Goal: Task Accomplishment & Management: Manage account settings

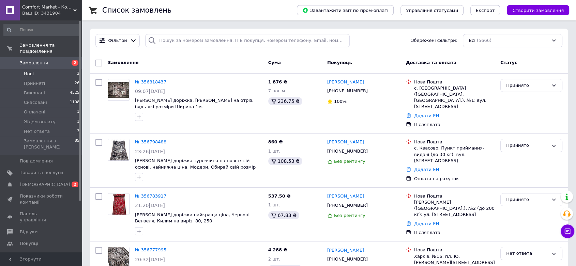
click at [35, 69] on li "Нові 2" at bounding box center [41, 74] width 83 height 10
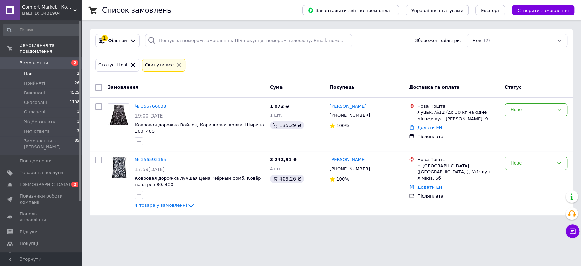
click at [33, 71] on span "Нові" at bounding box center [29, 74] width 10 height 6
click at [32, 80] on span "Прийняті" at bounding box center [34, 83] width 21 height 6
click at [33, 90] on span "Виконані" at bounding box center [34, 93] width 21 height 6
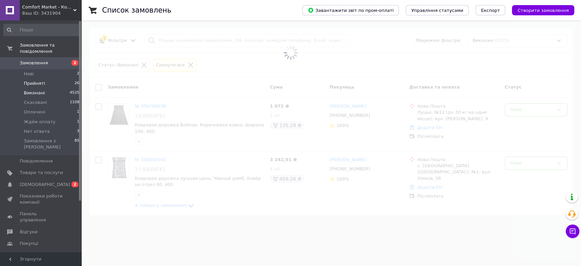
click at [34, 80] on span "Прийняті" at bounding box center [34, 83] width 21 height 6
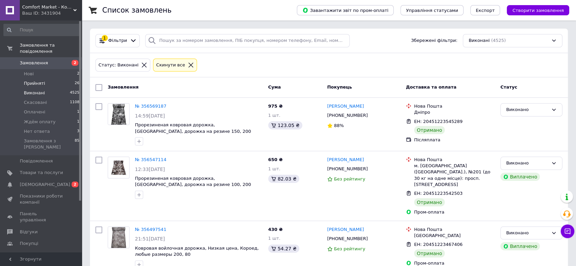
click at [34, 80] on span "Прийняті" at bounding box center [34, 83] width 21 height 6
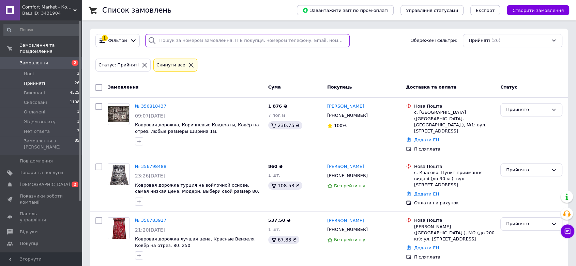
click at [225, 40] on input "search" at bounding box center [247, 40] width 204 height 13
paste input "356619807"
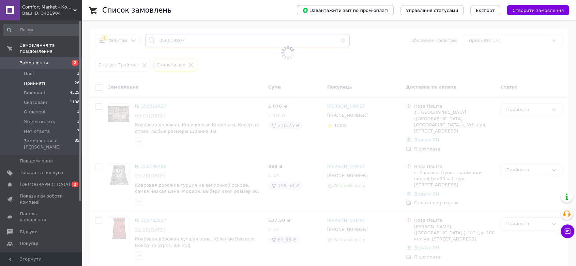
type input "356619807"
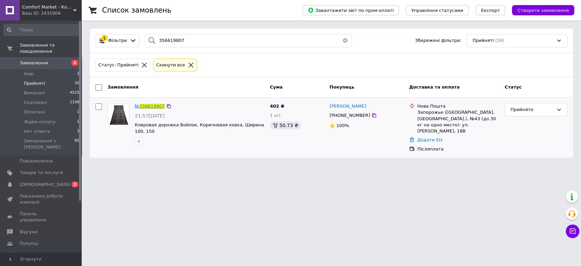
click at [159, 106] on span "356619807" at bounding box center [152, 106] width 25 height 5
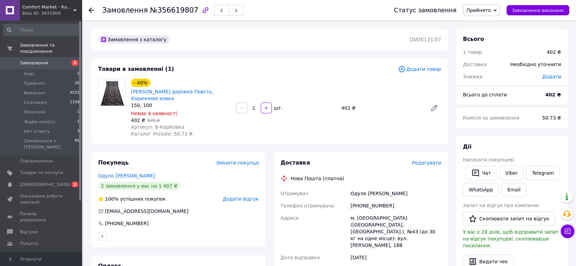
click at [366, 187] on div "Одуло [PERSON_NAME]" at bounding box center [395, 193] width 93 height 12
copy div "Одуло [PERSON_NAME]"
click at [371, 200] on div "[PHONE_NUMBER]" at bounding box center [395, 206] width 93 height 12
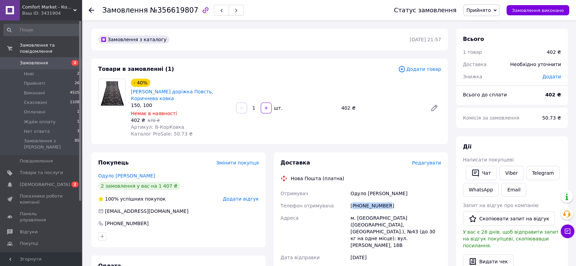
click at [371, 200] on div "[PHONE_NUMBER]" at bounding box center [395, 206] width 93 height 12
copy div "380673056655"
click at [358, 187] on div "Одуло [PERSON_NAME]" at bounding box center [395, 193] width 93 height 12
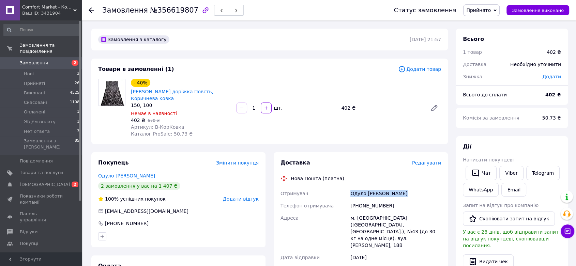
copy div "Одуло [PERSON_NAME]"
click at [371, 212] on div "м. [GEOGRAPHIC_DATA] ([GEOGRAPHIC_DATA], [GEOGRAPHIC_DATA].), №43 (до 30 кг на …" at bounding box center [395, 232] width 93 height 40
copy div "[GEOGRAPHIC_DATA]"
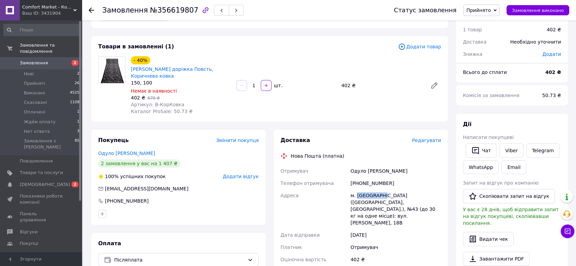
scroll to position [189, 0]
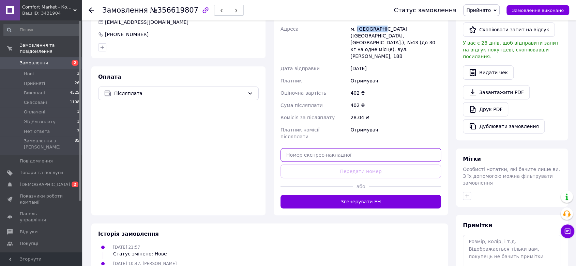
click at [371, 148] on input "text" at bounding box center [360, 155] width 160 height 14
paste input "20451225168165"
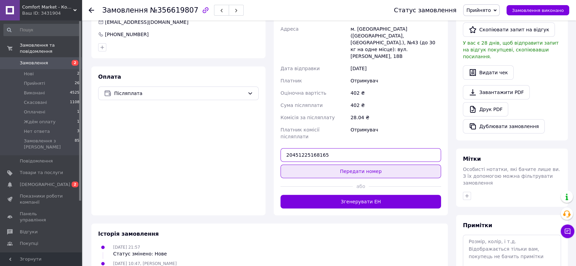
type input "20451225168165"
click at [373, 164] on button "Передати номер" at bounding box center [360, 171] width 160 height 14
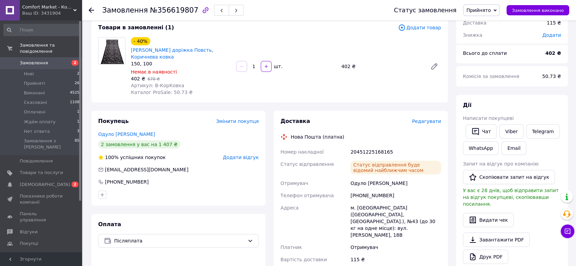
scroll to position [0, 0]
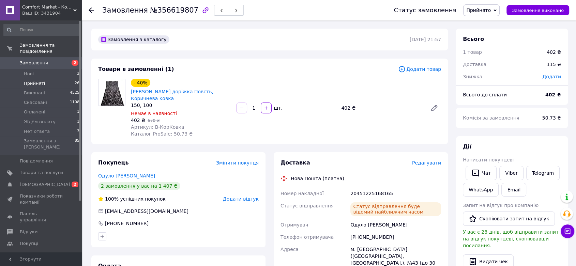
click at [41, 80] on span "Прийняті" at bounding box center [34, 83] width 21 height 6
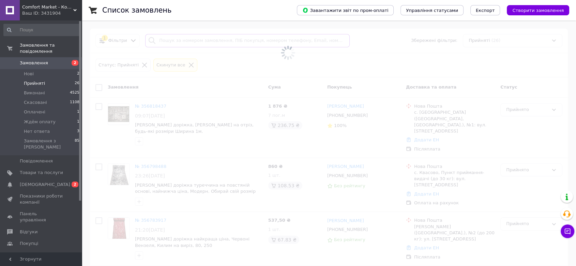
click at [196, 39] on input "search" at bounding box center [247, 40] width 204 height 13
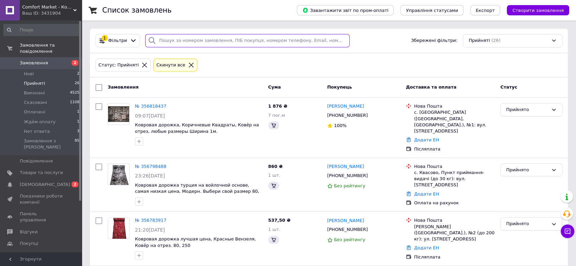
paste input "356738586"
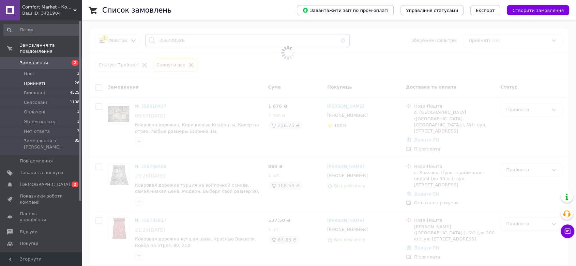
type input "356738586"
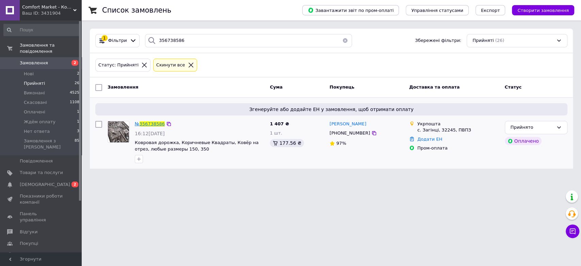
click at [149, 124] on span "356738586" at bounding box center [152, 123] width 25 height 5
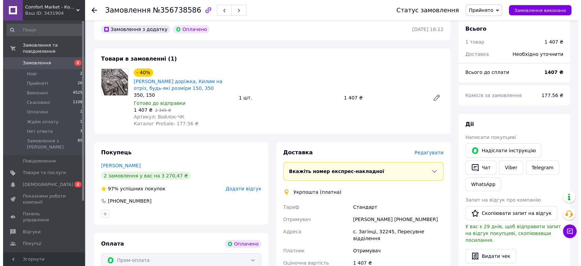
scroll to position [76, 0]
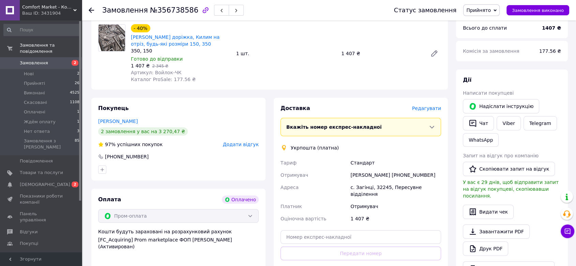
click at [419, 111] on span "Редагувати" at bounding box center [426, 108] width 29 height 5
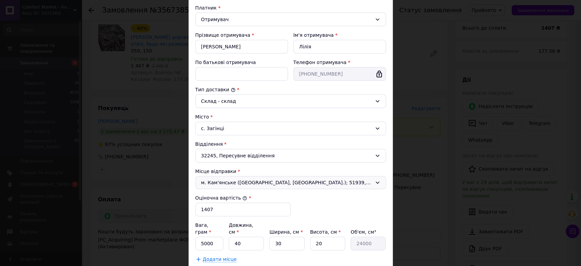
scroll to position [113, 0]
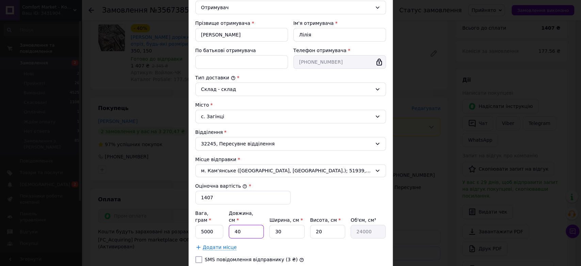
click at [248, 225] on input "40" at bounding box center [246, 232] width 35 height 14
type input "5"
type input "3000"
type input "52"
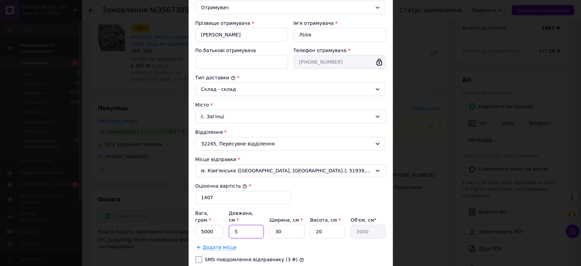
type input "31200"
type input "52"
type input "3"
type input "3120"
type input "30"
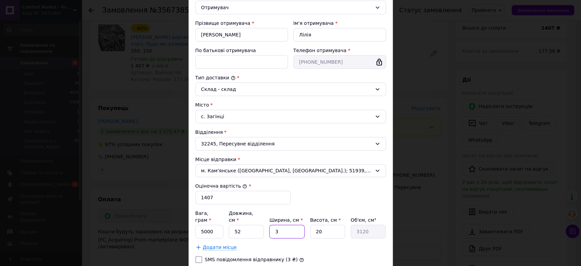
type input "31200"
type input "3"
type input "4680"
type input "33"
type input "51480"
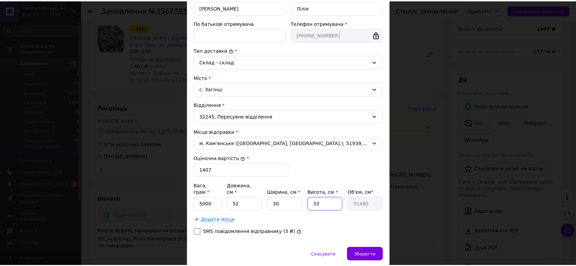
scroll to position [159, 0]
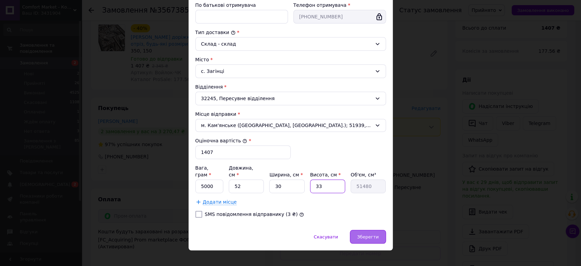
type input "33"
click at [374, 232] on div "Зберегти" at bounding box center [368, 237] width 36 height 14
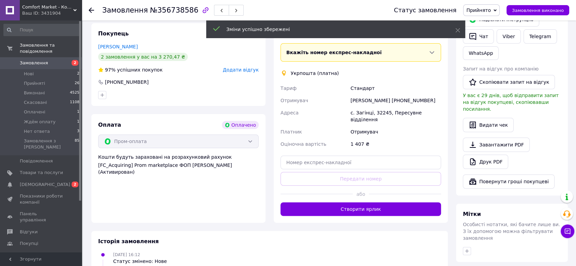
scroll to position [151, 0]
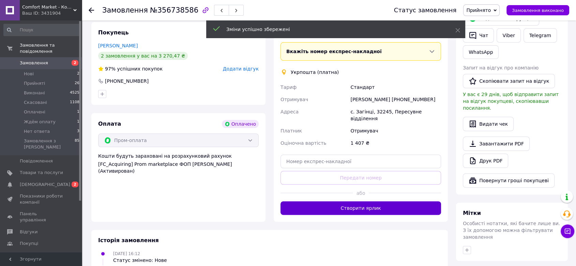
click at [375, 201] on button "Створити ярлик" at bounding box center [360, 208] width 160 height 14
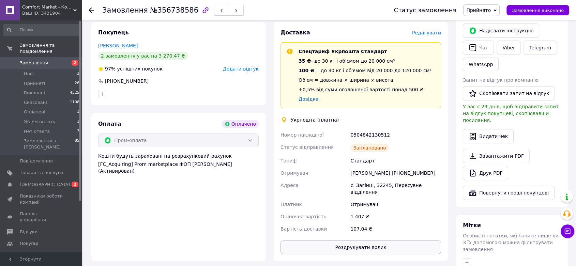
click at [403, 240] on button "Роздрукувати ярлик" at bounding box center [360, 247] width 160 height 14
click at [356, 133] on div "0504842130512" at bounding box center [395, 135] width 93 height 12
copy div "0504842130512"
click at [48, 79] on li "Прийняті 26" at bounding box center [41, 84] width 83 height 10
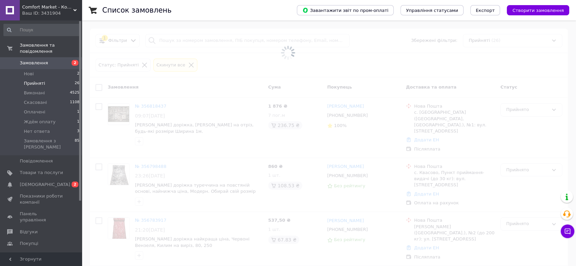
click at [224, 41] on span at bounding box center [288, 53] width 576 height 106
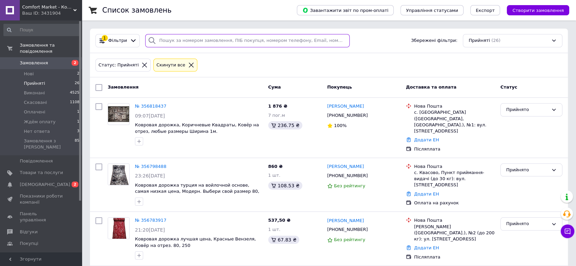
click at [224, 41] on input "search" at bounding box center [247, 40] width 204 height 13
paste input "356682840"
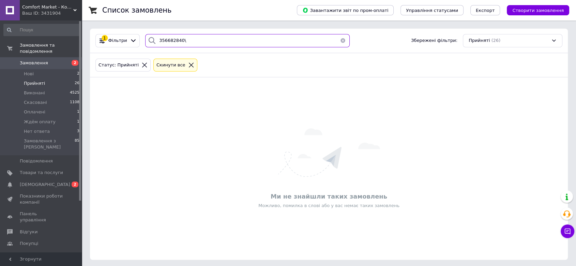
type input "356682840"
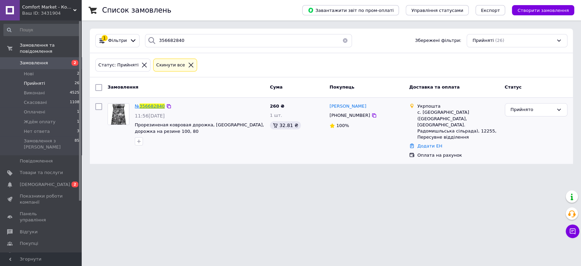
click at [158, 104] on span "356682840" at bounding box center [152, 106] width 25 height 5
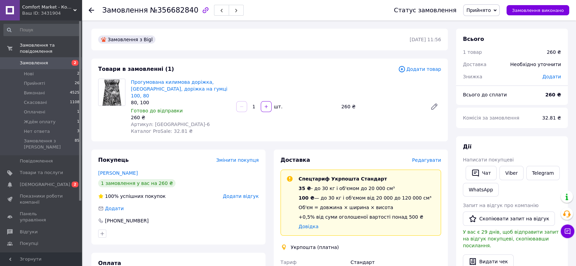
click at [422, 157] on span "Редагувати" at bounding box center [426, 159] width 29 height 5
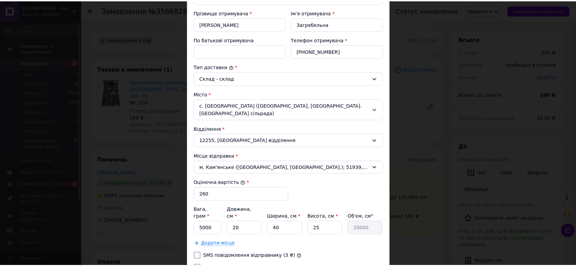
scroll to position [183, 0]
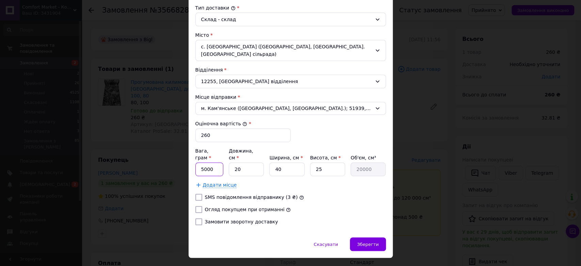
click at [209, 162] on input "5000" at bounding box center [209, 169] width 28 height 14
type input "1000"
click at [209, 207] on label "Огляд покупцем при отриманні" at bounding box center [245, 209] width 80 height 5
click at [202, 206] on input "Огляд покупцем при отриманні" at bounding box center [198, 209] width 7 height 7
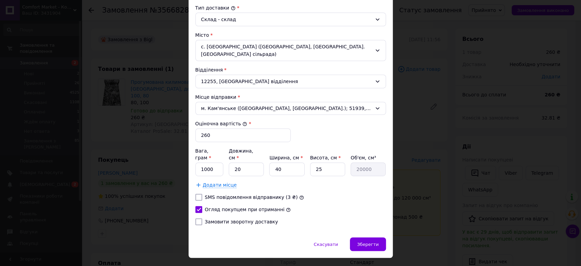
checkbox input "true"
click at [246, 162] on input "20" at bounding box center [246, 169] width 35 height 14
type input "3"
type input "3000"
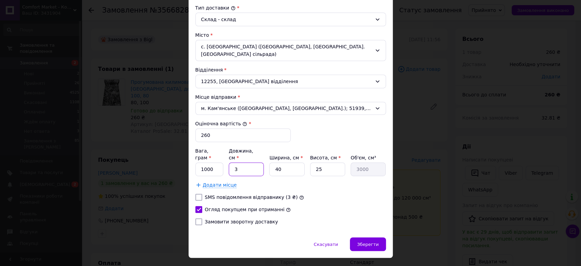
type input "30"
type input "30000"
type input "30"
type input "2"
type input "1500"
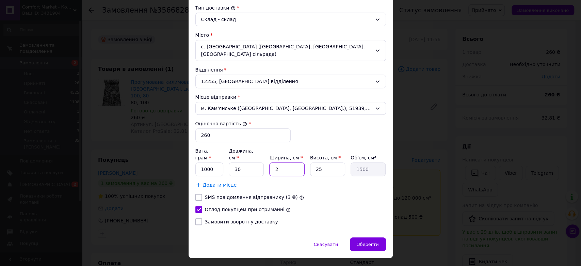
type input "22"
type input "16500"
type input "22"
type input "8"
type input "5280"
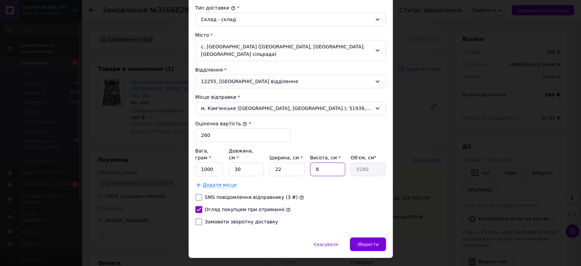
type input "8"
click at [366, 237] on div "Скасувати   Зберегти" at bounding box center [291, 247] width 204 height 20
click at [369, 237] on div "Зберегти" at bounding box center [368, 244] width 36 height 14
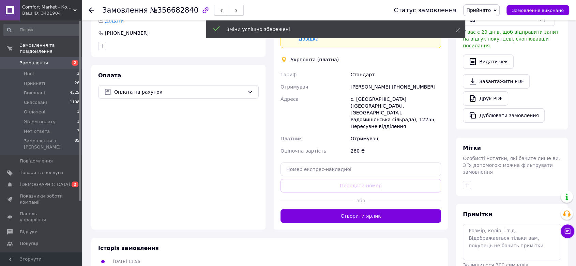
scroll to position [189, 0]
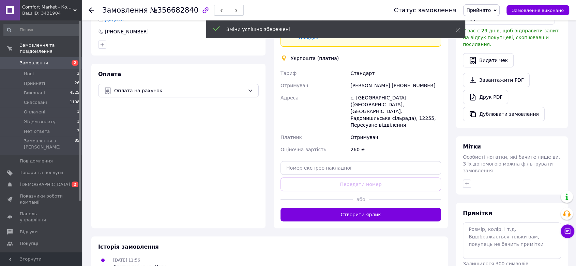
drag, startPoint x: 360, startPoint y: 192, endPoint x: 331, endPoint y: 208, distance: 32.8
click at [360, 208] on button "Створити ярлик" at bounding box center [360, 215] width 160 height 14
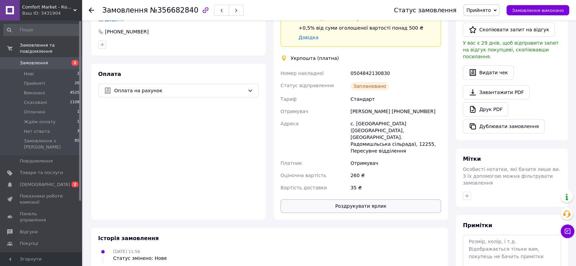
click at [353, 199] on button "Роздрукувати ярлик" at bounding box center [360, 206] width 160 height 14
click at [372, 69] on div "0504842130830" at bounding box center [395, 73] width 93 height 12
copy div "0504842130830"
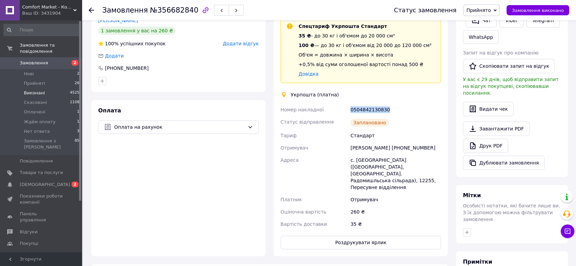
scroll to position [113, 0]
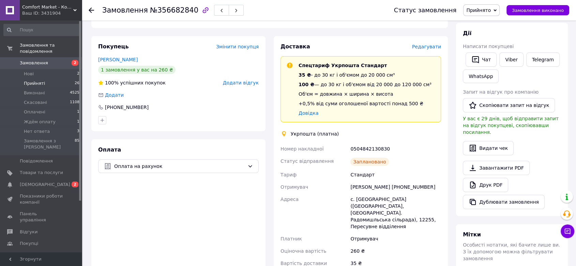
click at [49, 79] on li "Прийняті 26" at bounding box center [41, 84] width 83 height 10
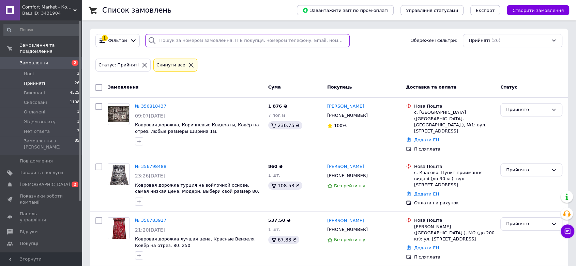
click at [221, 42] on input "search" at bounding box center [247, 40] width 204 height 13
paste input "356798488"
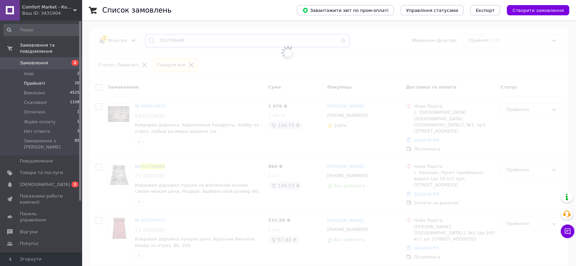
type input "356798488"
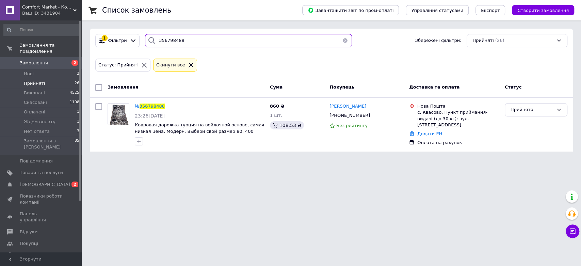
click at [204, 40] on input "356798488" at bounding box center [248, 40] width 207 height 13
click at [148, 108] on span "356798488" at bounding box center [152, 106] width 25 height 5
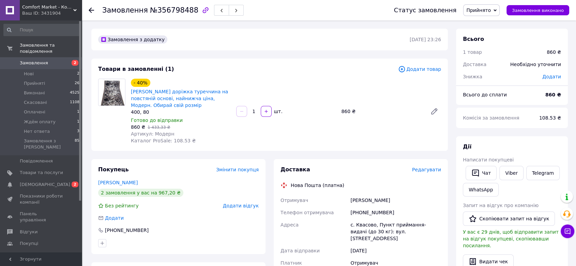
click at [357, 214] on div "[PHONE_NUMBER]" at bounding box center [395, 212] width 93 height 12
click at [358, 213] on div "[PHONE_NUMBER]" at bounding box center [395, 212] width 93 height 12
copy div "380683031996"
click at [358, 199] on div "[PERSON_NAME]" at bounding box center [395, 200] width 93 height 12
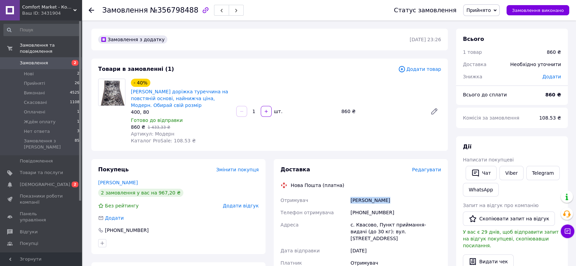
click at [358, 199] on div "[PERSON_NAME]" at bounding box center [395, 200] width 93 height 12
copy div "[PERSON_NAME]"
click at [367, 226] on div "с. Квасово, Пункт приймання-видачі (до 30 кг): вул. [STREET_ADDRESS]" at bounding box center [395, 232] width 93 height 26
copy div "Квасово"
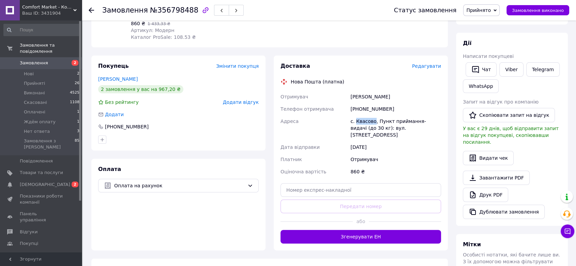
scroll to position [113, 0]
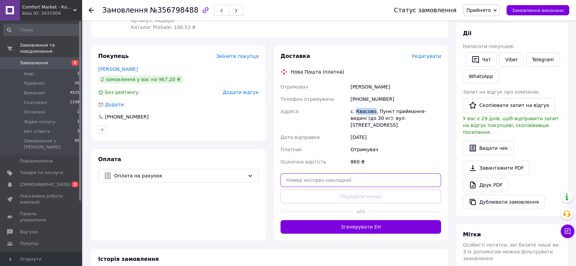
click at [349, 173] on input "text" at bounding box center [360, 180] width 160 height 14
paste input "20451225206090"
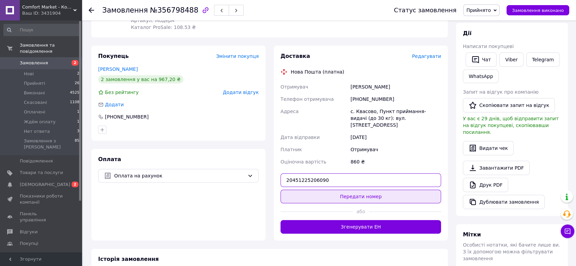
type input "20451225206090"
click at [379, 190] on button "Передати номер" at bounding box center [360, 197] width 160 height 14
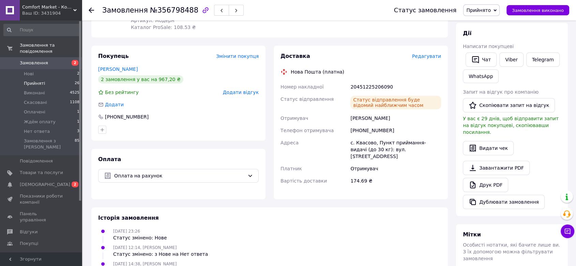
click at [32, 79] on li "Прийняті 26" at bounding box center [41, 84] width 83 height 10
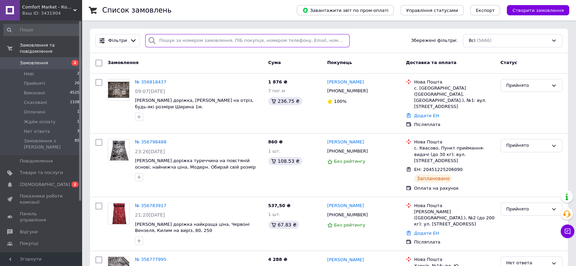
click at [191, 46] on input "search" at bounding box center [247, 40] width 204 height 13
paste input "356701641"
type input "356701641"
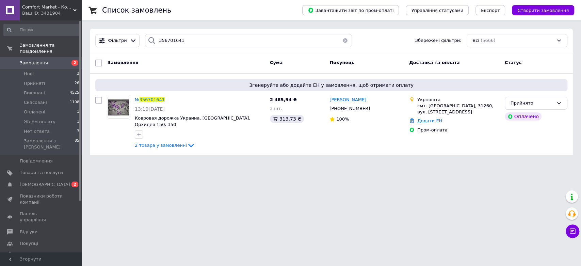
click at [392, 163] on html "Comfort Market - Комфорт та затишок для всієї родини! Ваш ID: 3431904 Сайт Comf…" at bounding box center [290, 81] width 581 height 163
click at [156, 97] on span "356701641" at bounding box center [152, 99] width 25 height 5
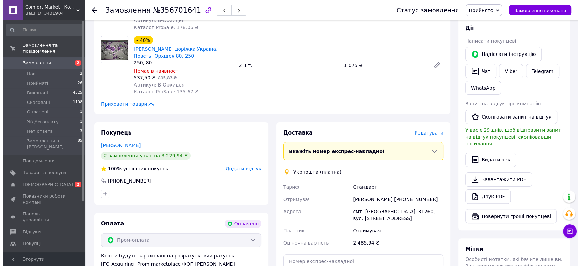
scroll to position [189, 0]
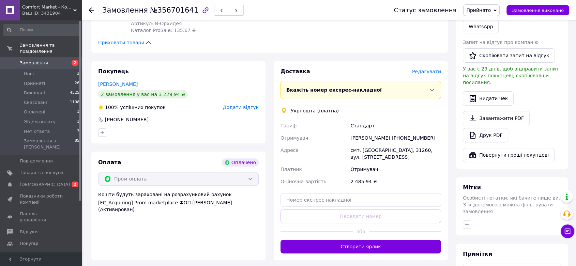
click at [425, 71] on span "Редагувати" at bounding box center [426, 71] width 29 height 5
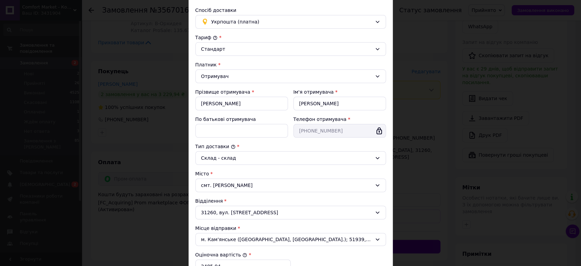
scroll to position [113, 0]
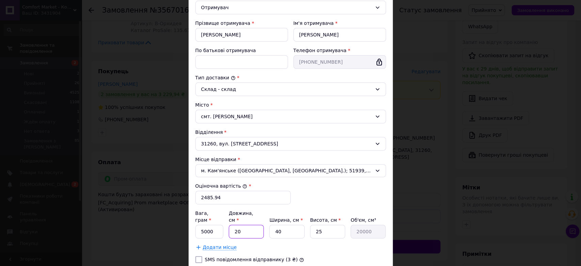
click at [242, 226] on input "20" at bounding box center [246, 232] width 35 height 14
type input "5"
type input "5000"
type input "53"
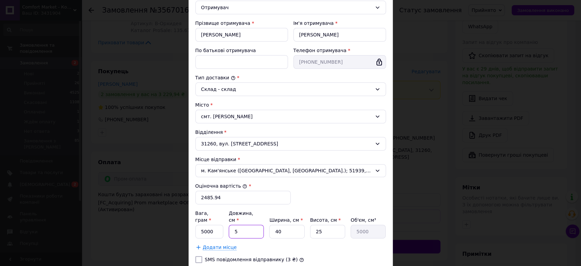
type input "53000"
type input "53"
type input "3"
type input "3975"
type input "31"
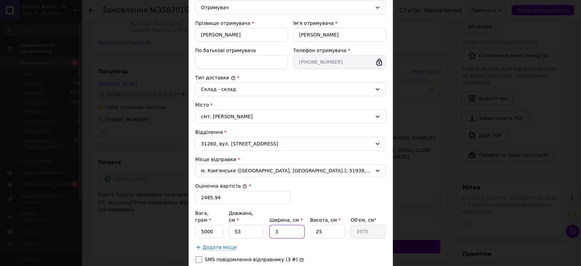
type input "41075"
type input "31"
type input "4"
type input "6572"
type input "3"
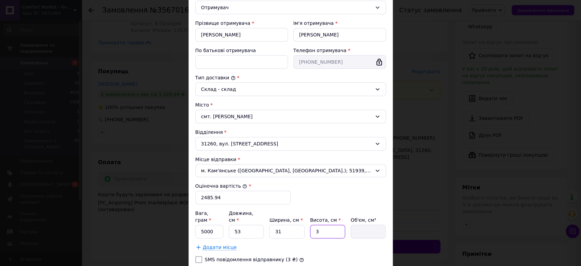
type input "4929"
type input "34"
type input "55862"
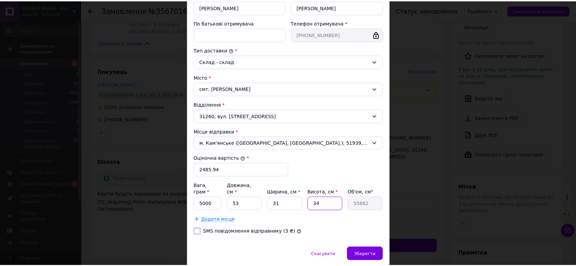
scroll to position [159, 0]
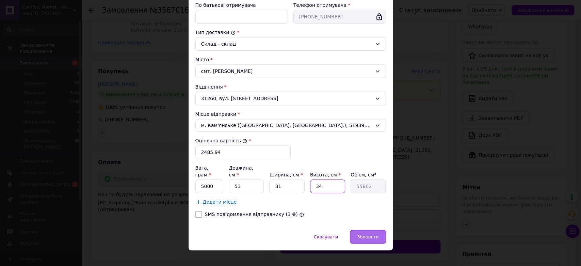
type input "34"
click at [365, 234] on span "Зберегти" at bounding box center [367, 236] width 21 height 5
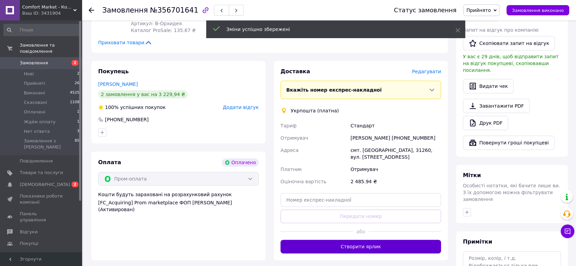
click at [380, 240] on button "Створити ярлик" at bounding box center [360, 247] width 160 height 14
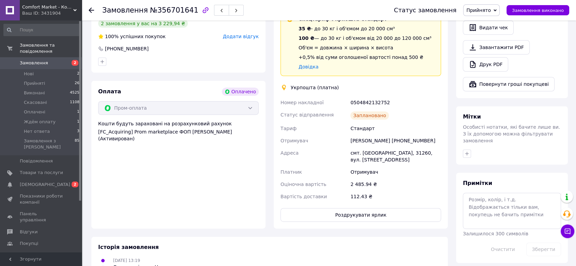
scroll to position [265, 0]
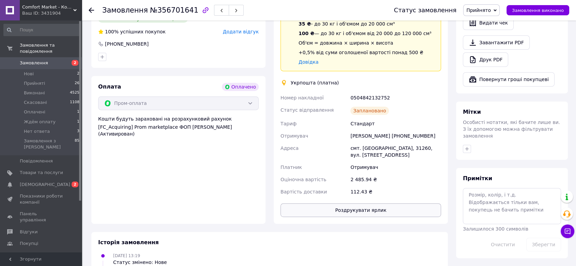
click at [379, 206] on button "Роздрукувати ярлик" at bounding box center [360, 210] width 160 height 14
click at [371, 97] on div "0504842132752" at bounding box center [395, 98] width 93 height 12
copy div "0504842132752"
click at [57, 80] on li "Прийняті 26" at bounding box center [41, 84] width 83 height 10
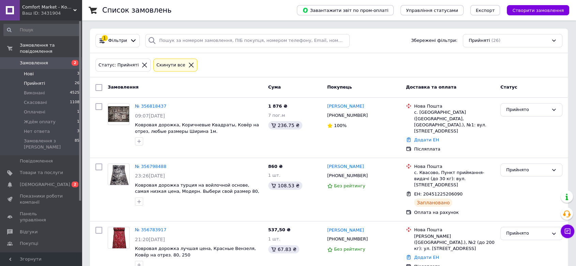
click at [46, 69] on li "Нові 3" at bounding box center [41, 74] width 83 height 10
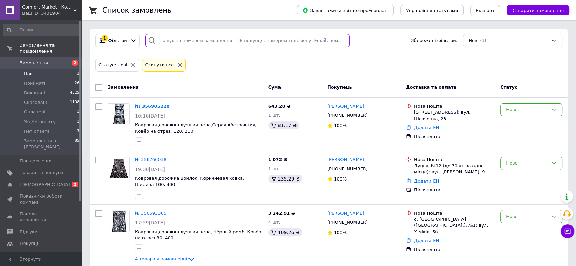
click at [221, 41] on input "search" at bounding box center [247, 40] width 204 height 13
paste input "356765025"
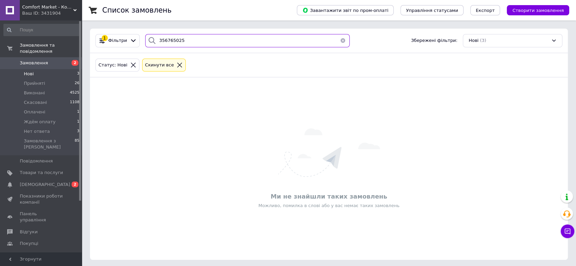
type input "356765025"
click at [44, 70] on li "Нові 3" at bounding box center [41, 74] width 83 height 10
click at [41, 79] on li "Прийняті 26" at bounding box center [41, 84] width 83 height 10
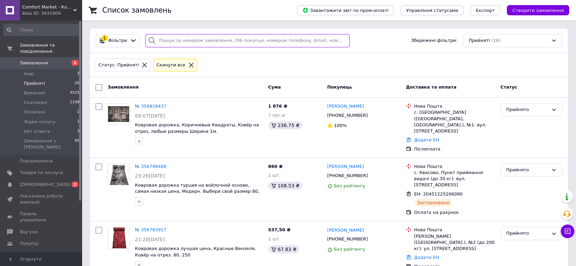
click at [242, 42] on input "search" at bounding box center [247, 40] width 204 height 13
paste input "356765025"
type input "356765025"
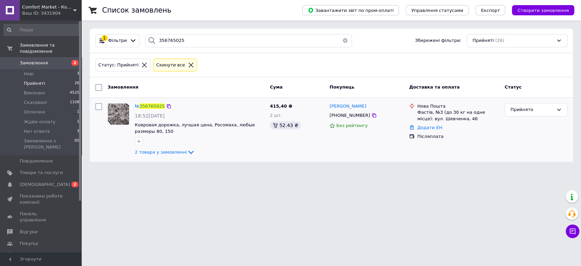
click at [152, 98] on div "№ 356765025 18:52[DATE] Ковровая дорожка, лучшая цена, Росомаха, любые размеры …" at bounding box center [331, 130] width 483 height 64
click at [150, 104] on span "356765025" at bounding box center [152, 106] width 25 height 5
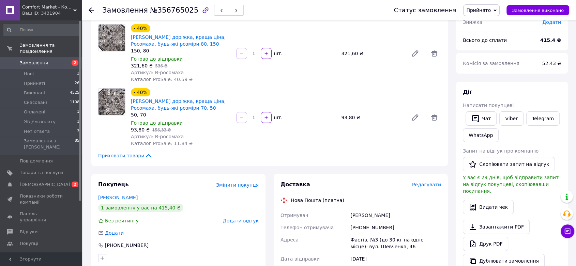
scroll to position [38, 0]
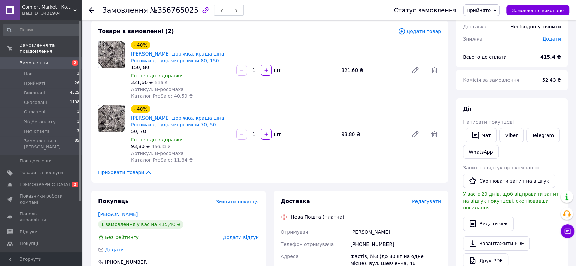
click at [360, 243] on div "[PHONE_NUMBER]" at bounding box center [395, 244] width 93 height 12
click at [374, 230] on div "[PERSON_NAME]" at bounding box center [395, 232] width 93 height 12
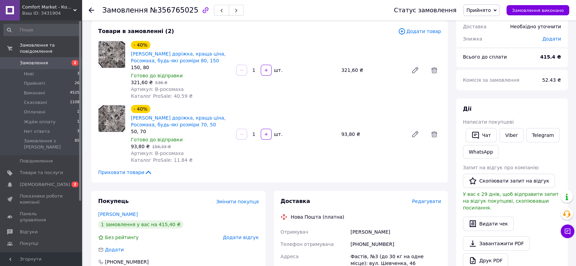
click at [354, 256] on div "Фастів, №3 (до 30 кг на одне місце): вул. Шевченка, 46" at bounding box center [395, 259] width 93 height 19
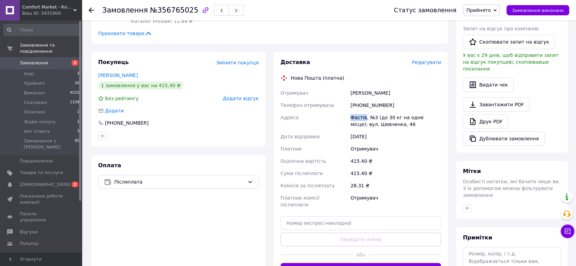
scroll to position [189, 0]
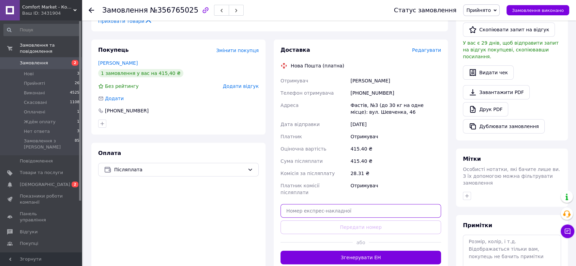
click at [342, 204] on input "text" at bounding box center [360, 211] width 160 height 14
paste input "20451225236775"
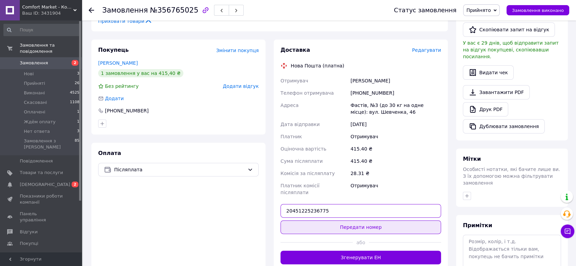
type input "20451225236775"
click at [360, 220] on button "Передати номер" at bounding box center [360, 227] width 160 height 14
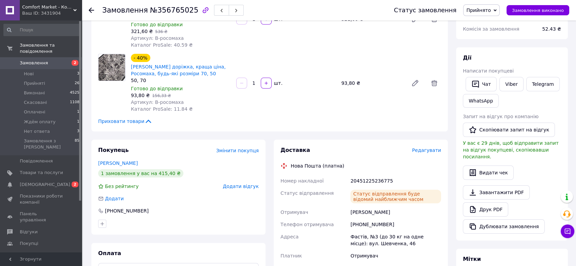
scroll to position [113, 0]
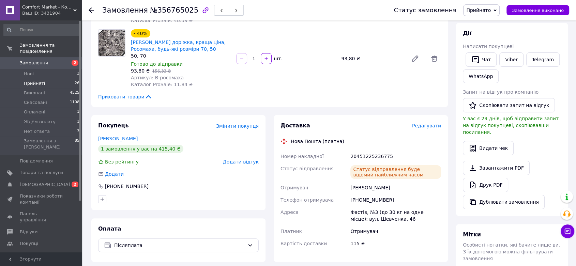
click at [41, 80] on span "Прийняті" at bounding box center [34, 83] width 21 height 6
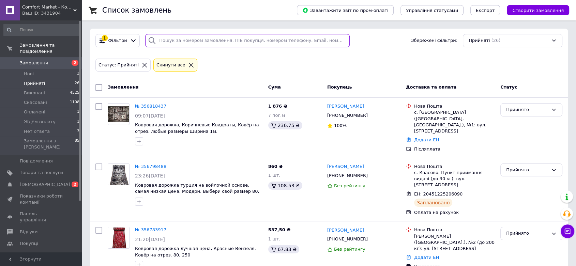
click at [230, 44] on input "search" at bounding box center [247, 40] width 204 height 13
paste input "356818437"
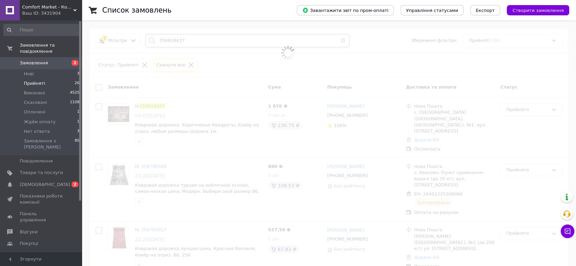
type input "356818437"
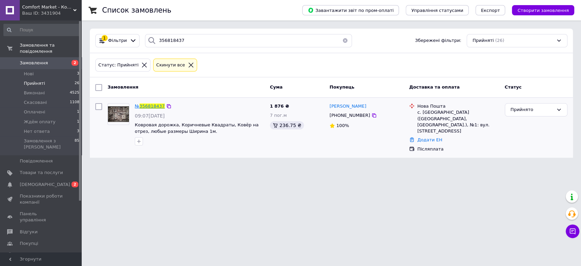
click at [144, 106] on span "356818437" at bounding box center [152, 106] width 25 height 5
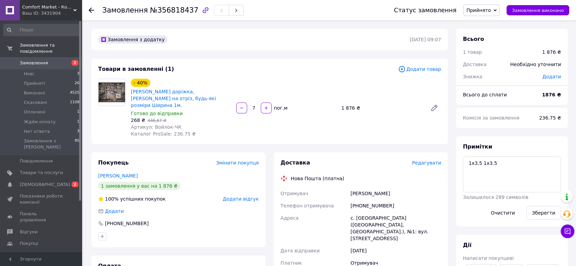
click at [362, 200] on div "[PHONE_NUMBER]" at bounding box center [395, 206] width 93 height 12
click at [357, 190] on div "[PERSON_NAME]" at bounding box center [395, 193] width 93 height 12
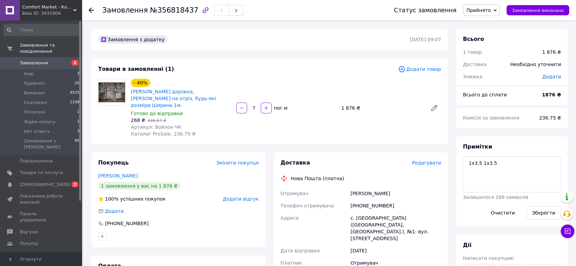
click at [365, 212] on div "с. [GEOGRAPHIC_DATA] ([GEOGRAPHIC_DATA], [GEOGRAPHIC_DATA].), №1: вул. [STREET_…" at bounding box center [395, 228] width 93 height 33
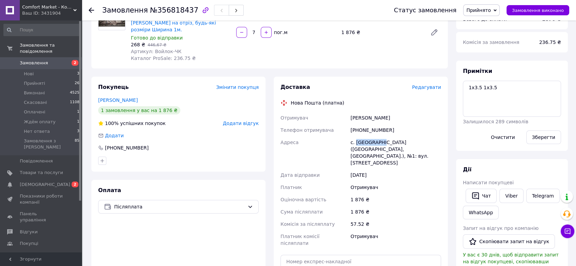
scroll to position [113, 0]
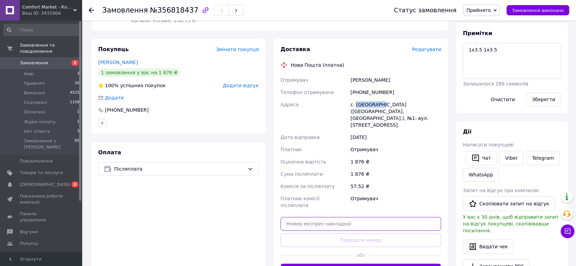
drag, startPoint x: 344, startPoint y: 201, endPoint x: 355, endPoint y: 211, distance: 14.9
click at [344, 217] on input "text" at bounding box center [360, 224] width 160 height 14
paste input "20451225240861"
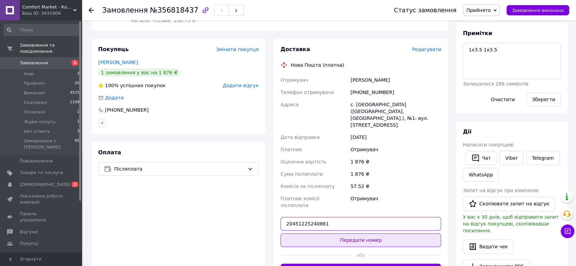
type input "20451225240861"
click at [360, 233] on button "Передати номер" at bounding box center [360, 240] width 160 height 14
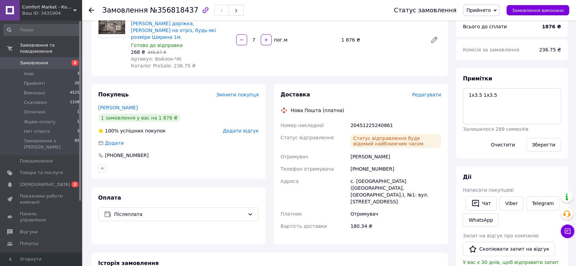
scroll to position [38, 0]
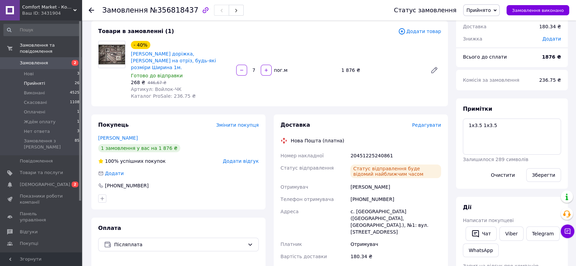
click at [41, 80] on span "Прийняті" at bounding box center [34, 83] width 21 height 6
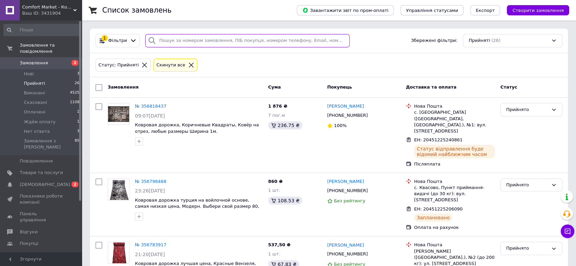
click at [194, 38] on input "search" at bounding box center [247, 40] width 204 height 13
paste input "356740622"
type input "356740622"
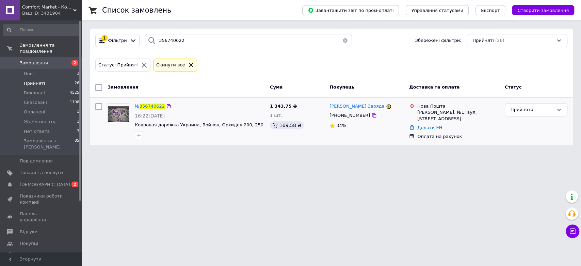
click at [153, 106] on span "356740622" at bounding box center [152, 106] width 25 height 5
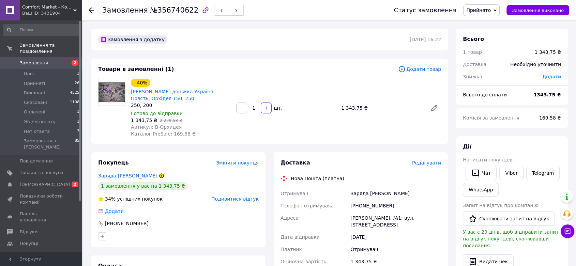
click at [362, 194] on div "Заряда [PERSON_NAME]" at bounding box center [395, 193] width 93 height 12
click at [364, 203] on div "[PHONE_NUMBER]" at bounding box center [395, 206] width 93 height 12
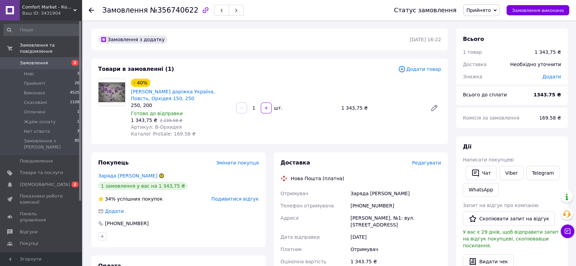
click at [360, 194] on div "Заряда [PERSON_NAME]" at bounding box center [395, 193] width 93 height 12
click at [366, 212] on div "[PERSON_NAME], №1: вул. [STREET_ADDRESS]" at bounding box center [395, 221] width 93 height 19
click at [367, 204] on div "[PHONE_NUMBER]" at bounding box center [395, 206] width 93 height 12
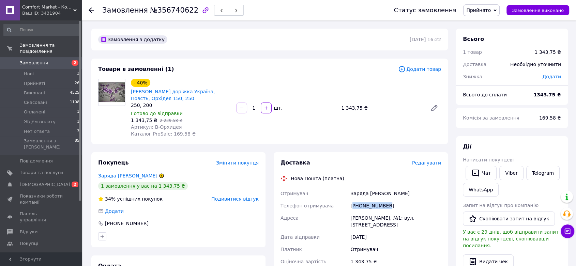
click at [367, 204] on div "[PHONE_NUMBER]" at bounding box center [395, 206] width 93 height 12
click at [360, 193] on div "Заряда [PERSON_NAME]" at bounding box center [395, 193] width 93 height 12
click at [358, 219] on div "[PERSON_NAME], №1: вул. [STREET_ADDRESS]" at bounding box center [395, 221] width 93 height 19
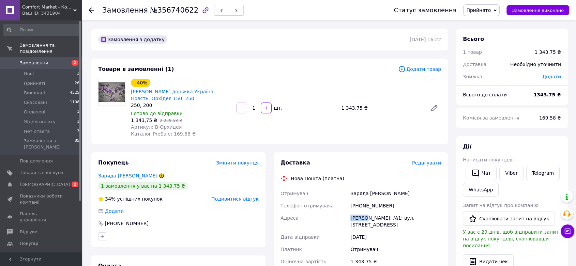
click at [358, 219] on div "[PERSON_NAME], №1: вул. [STREET_ADDRESS]" at bounding box center [395, 221] width 93 height 19
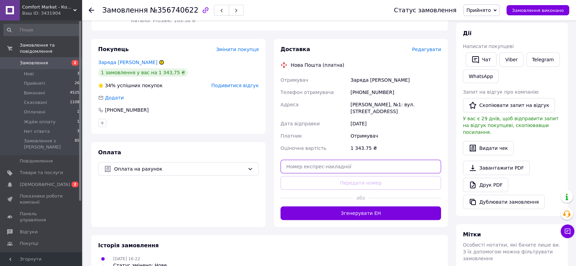
click at [372, 160] on input "text" at bounding box center [360, 167] width 160 height 14
paste input "20451225244039"
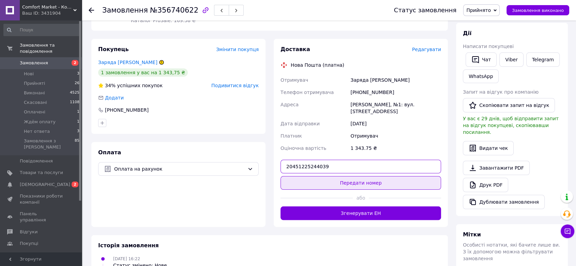
type input "20451225244039"
click at [373, 176] on button "Передати номер" at bounding box center [360, 183] width 160 height 14
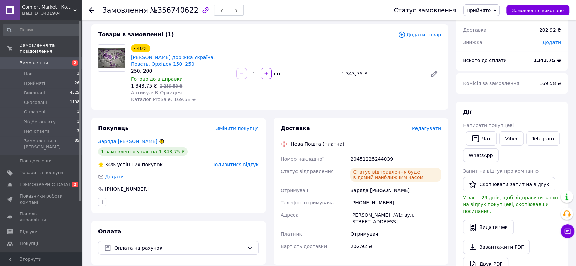
scroll to position [0, 0]
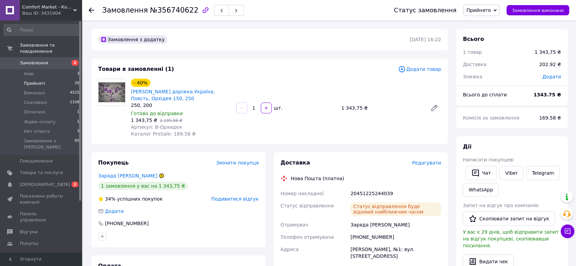
click at [36, 80] on span "Прийняті" at bounding box center [34, 83] width 21 height 6
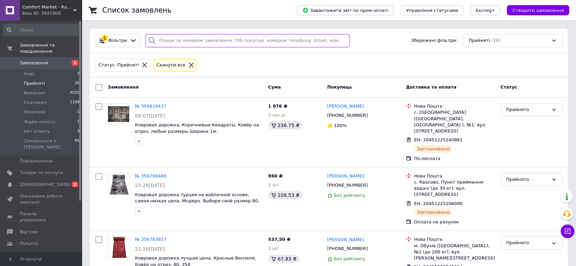
click at [211, 44] on input "search" at bounding box center [247, 40] width 204 height 13
paste input "356478301"
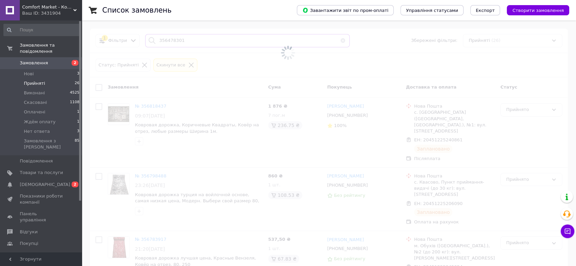
type input "356478301"
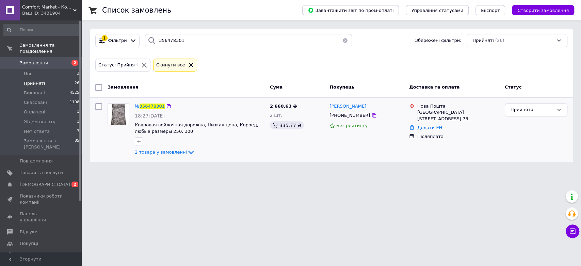
click at [155, 108] on span "356478301" at bounding box center [152, 106] width 25 height 5
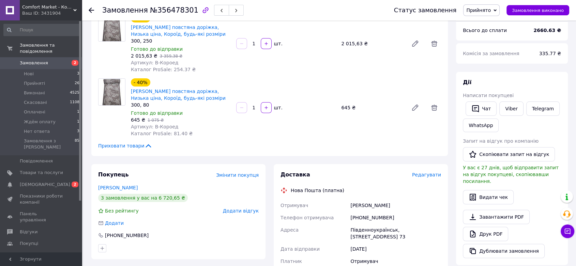
scroll to position [76, 0]
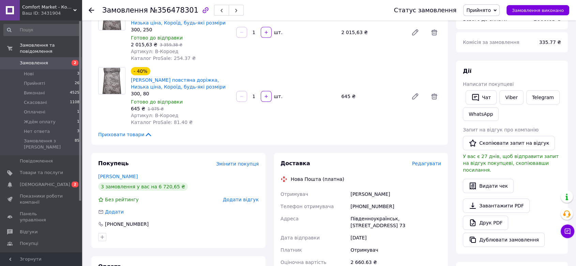
click at [361, 202] on div "[PHONE_NUMBER]" at bounding box center [395, 206] width 93 height 12
click at [365, 197] on div "[PERSON_NAME]" at bounding box center [395, 194] width 93 height 12
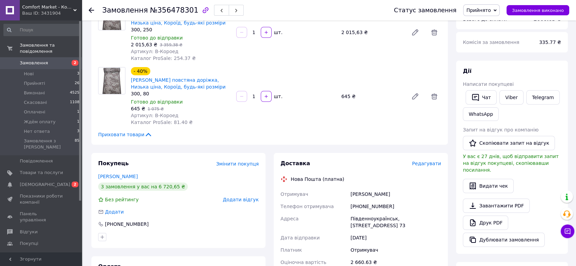
click at [357, 222] on div "Південноукраїнськ, [STREET_ADDRESS] 73" at bounding box center [395, 222] width 93 height 19
click at [359, 219] on div "Південноукраїнськ, [STREET_ADDRESS] 73" at bounding box center [395, 222] width 93 height 19
click at [402, 215] on div "Південноукраїнськ, [STREET_ADDRESS] 73" at bounding box center [395, 222] width 93 height 19
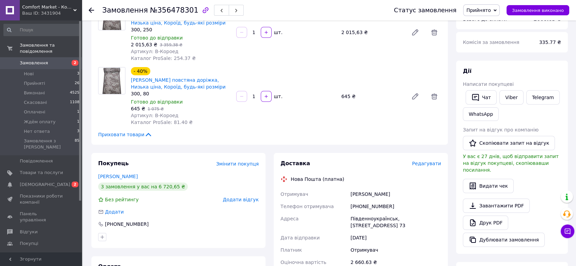
click at [402, 215] on div "Південноукраїнськ, [STREET_ADDRESS] 73" at bounding box center [395, 222] width 93 height 19
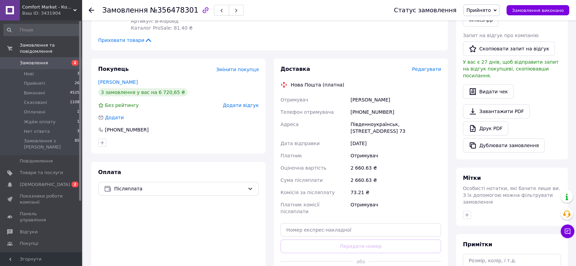
scroll to position [189, 0]
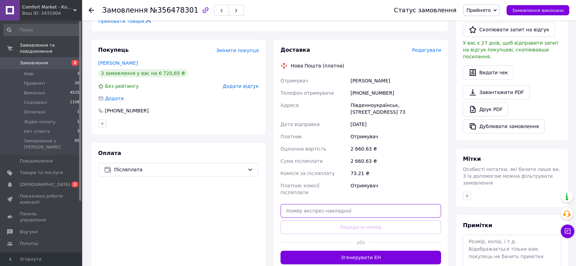
click at [390, 204] on input "text" at bounding box center [360, 211] width 160 height 14
paste input "20451225249073"
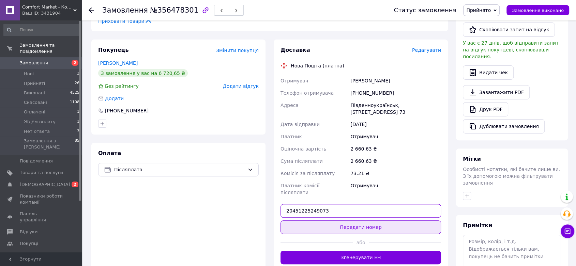
type input "20451225249073"
click at [387, 220] on button "Передати номер" at bounding box center [360, 227] width 160 height 14
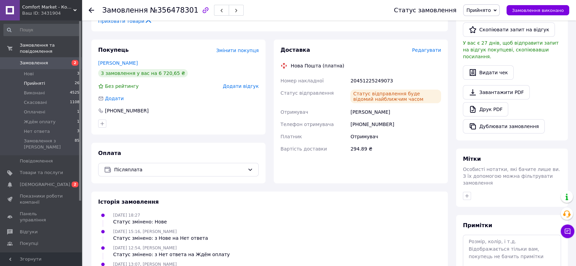
click at [46, 79] on li "Прийняті 26" at bounding box center [41, 84] width 83 height 10
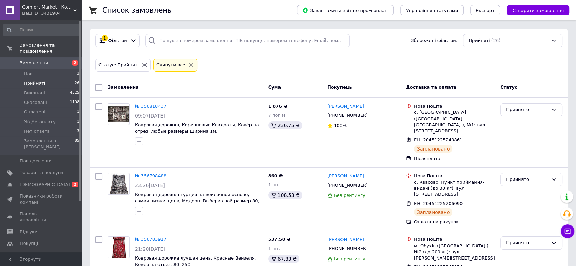
click at [241, 47] on div "1 Фільтри Збережені фільтри: Прийняті (26)" at bounding box center [328, 41] width 477 height 25
click at [245, 40] on input "search" at bounding box center [247, 40] width 204 height 13
paste input "356735114"
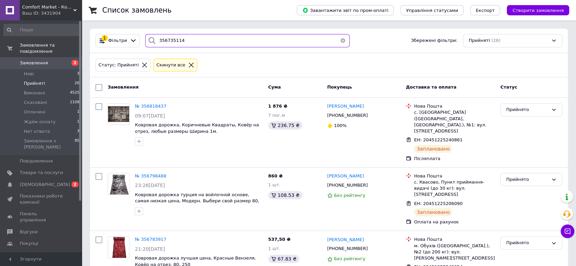
type input "356735114"
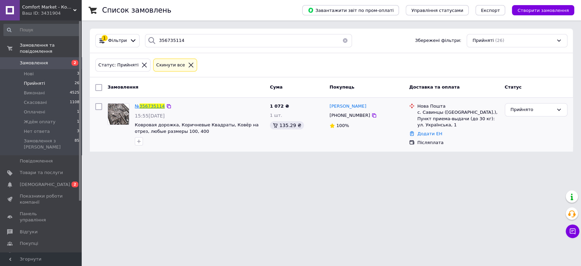
click at [138, 108] on span "№" at bounding box center [137, 106] width 5 height 5
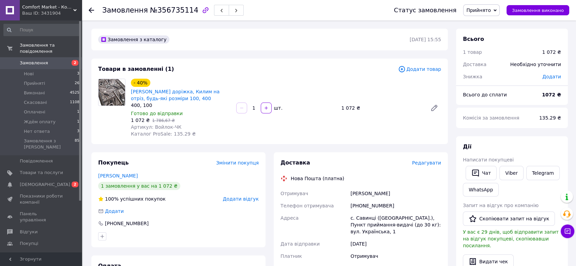
click at [363, 204] on div "[PHONE_NUMBER]" at bounding box center [395, 206] width 93 height 12
click at [360, 192] on div "[PERSON_NAME]" at bounding box center [395, 193] width 93 height 12
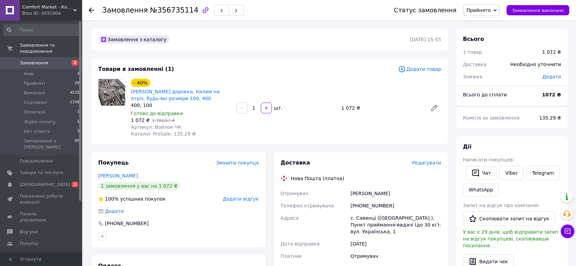
click at [357, 220] on div "с. Савинці ([GEOGRAPHIC_DATA].), Пункт приймання-видачі (до 30 кг): вул. Україн…" at bounding box center [395, 225] width 93 height 26
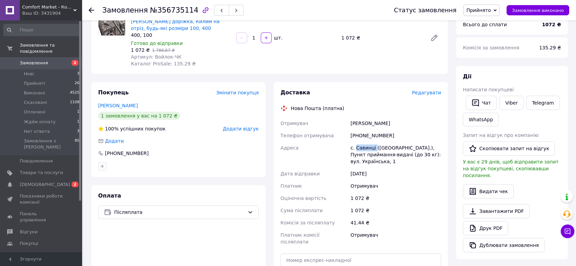
scroll to position [113, 0]
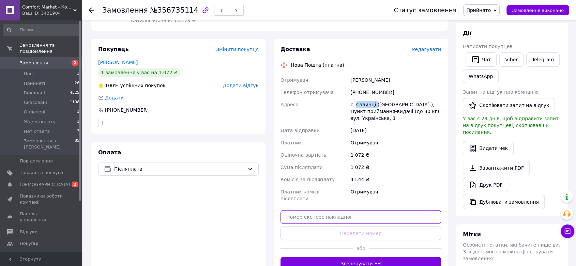
click at [367, 210] on input "text" at bounding box center [360, 217] width 160 height 14
paste input "20451225251180"
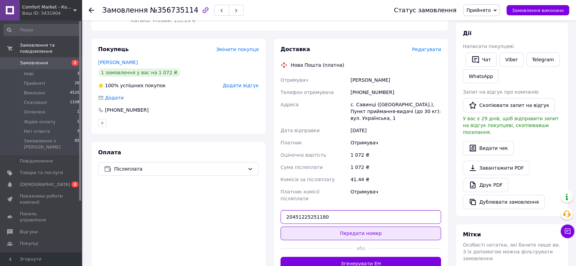
type input "20451225251180"
click at [375, 226] on button "Передати номер" at bounding box center [360, 233] width 160 height 14
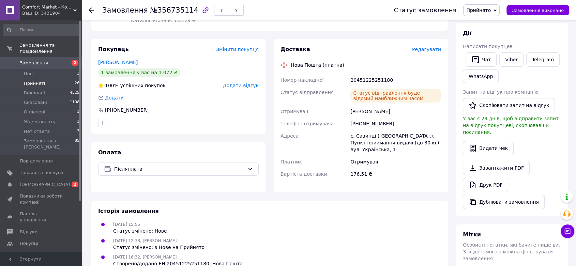
click at [25, 79] on li "Прийняті 26" at bounding box center [41, 84] width 83 height 10
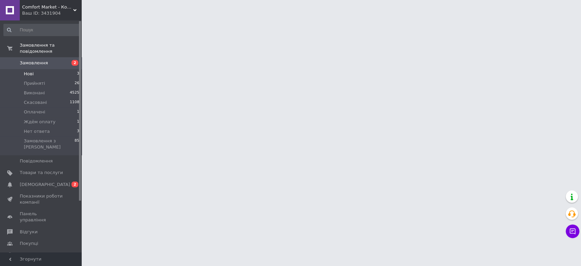
click at [26, 71] on span "Нові" at bounding box center [29, 74] width 10 height 6
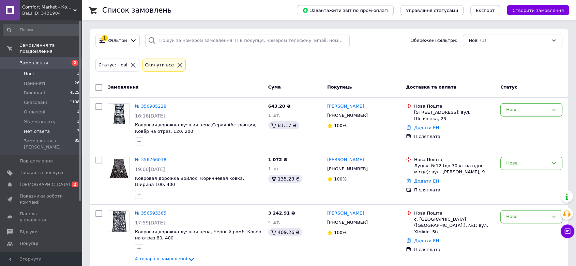
click at [53, 127] on li "Нет ответа 3" at bounding box center [41, 132] width 83 height 10
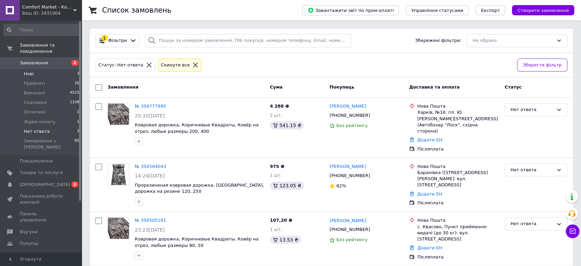
click at [46, 69] on li "Нові 3" at bounding box center [41, 74] width 83 height 10
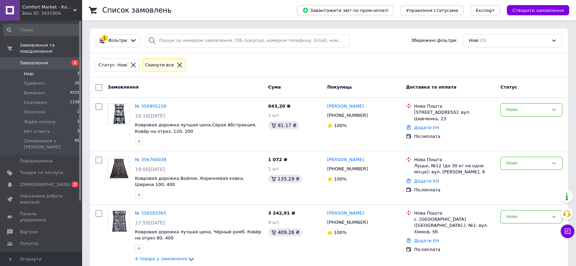
click at [257, 80] on div "Замовлення Cума Покупець Доставка та оплата Статус" at bounding box center [328, 87] width 477 height 20
drag, startPoint x: 413, startPoint y: 112, endPoint x: 446, endPoint y: 109, distance: 32.5
click at [446, 109] on div "[STREET_ADDRESS]: вул. Шевченка, 23" at bounding box center [454, 115] width 81 height 12
click at [50, 127] on li "Нет ответа 3" at bounding box center [41, 132] width 83 height 10
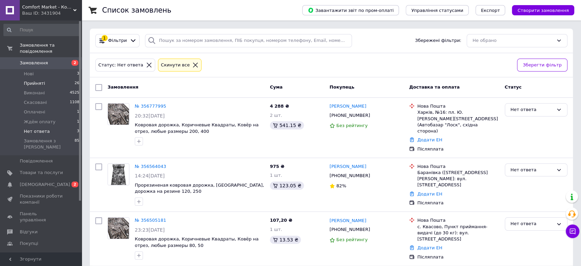
click at [40, 80] on span "Прийняті" at bounding box center [34, 83] width 21 height 6
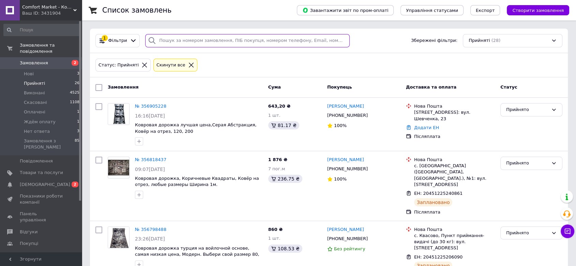
click at [234, 43] on input "search" at bounding box center [247, 40] width 204 height 13
paste input "356905228"
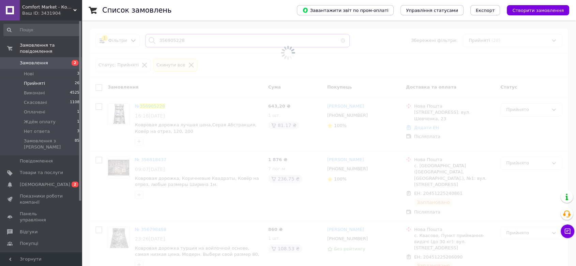
type input "356905228"
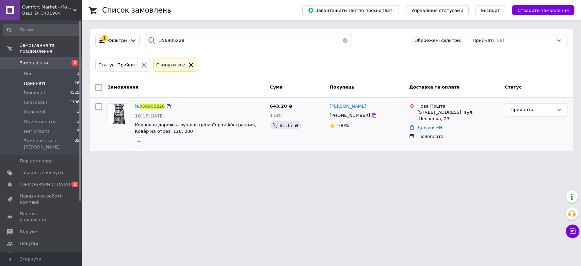
click at [153, 104] on span "356905228" at bounding box center [152, 106] width 25 height 5
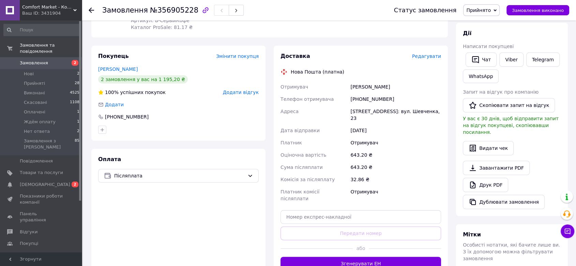
scroll to position [38, 0]
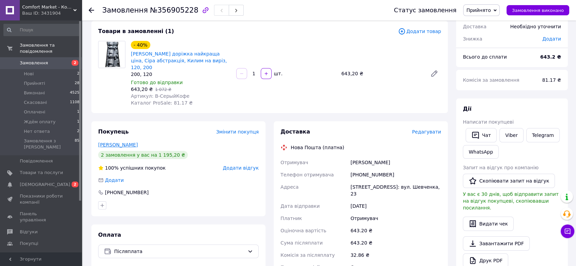
click at [107, 142] on link "[PERSON_NAME]" at bounding box center [118, 144] width 40 height 5
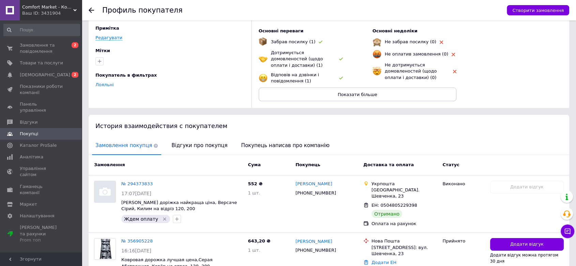
scroll to position [87, 0]
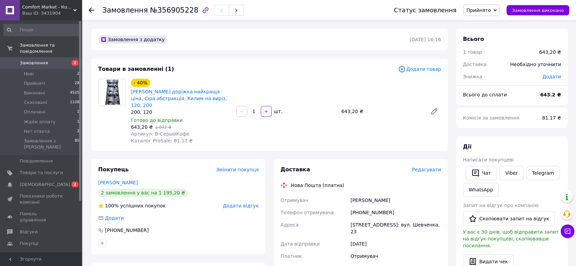
click at [373, 206] on div "[PHONE_NUMBER]" at bounding box center [395, 212] width 93 height 12
click at [362, 194] on div "[PERSON_NAME]" at bounding box center [395, 200] width 93 height 12
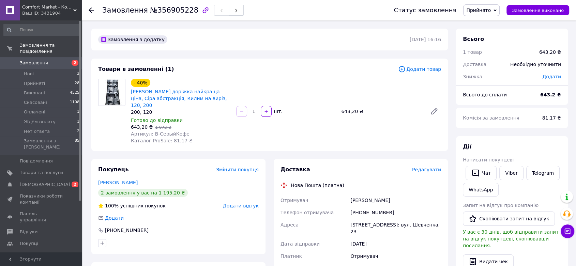
click at [365, 221] on div "[STREET_ADDRESS]: вул. Шевченка, 23" at bounding box center [395, 228] width 93 height 19
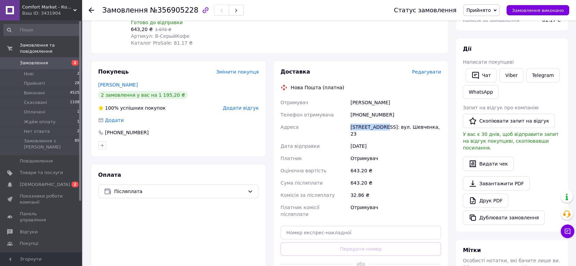
scroll to position [151, 0]
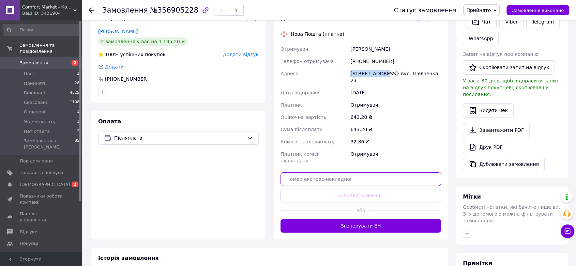
click at [357, 172] on input "text" at bounding box center [360, 179] width 160 height 14
paste input "20451225286671"
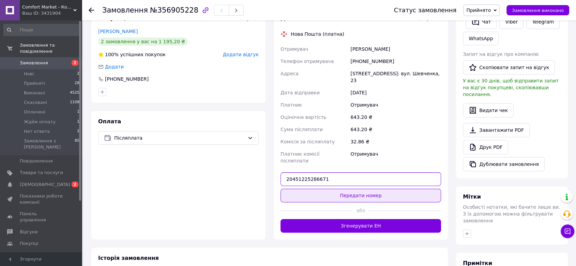
type input "20451225286671"
click at [373, 189] on button "Передати номер" at bounding box center [360, 196] width 160 height 14
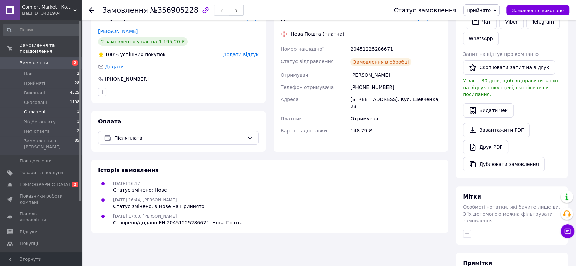
click at [31, 109] on span "Оплачені" at bounding box center [34, 112] width 21 height 6
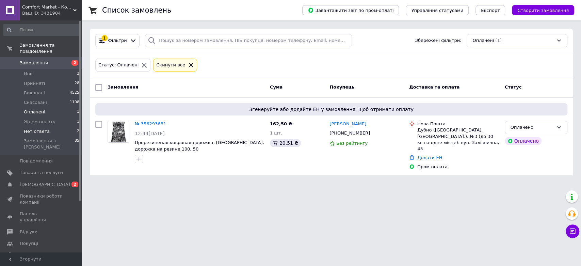
click at [48, 127] on li "Нет ответа 2" at bounding box center [41, 132] width 83 height 10
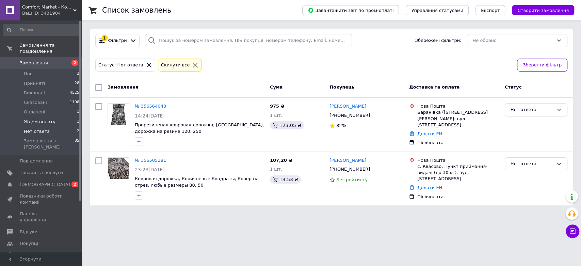
click at [49, 119] on span "Ждём оплату" at bounding box center [40, 122] width 32 height 6
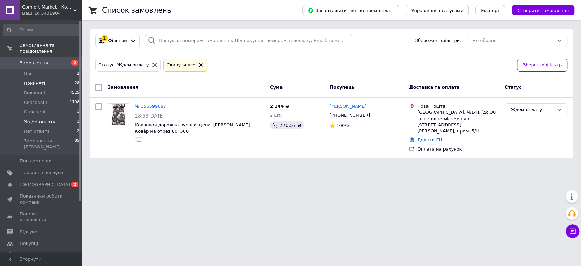
click at [36, 80] on span "Прийняті" at bounding box center [34, 83] width 21 height 6
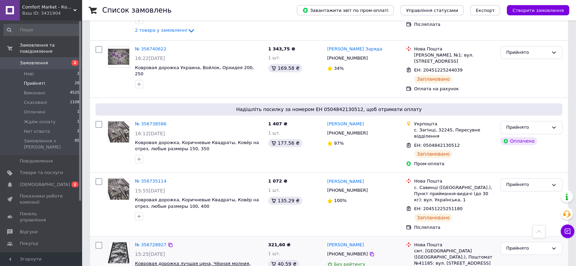
scroll to position [567, 0]
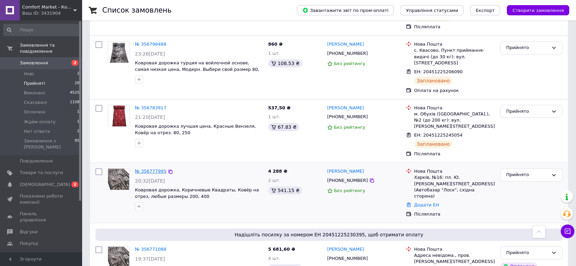
click at [157, 169] on link "№ 356777995" at bounding box center [150, 171] width 31 height 5
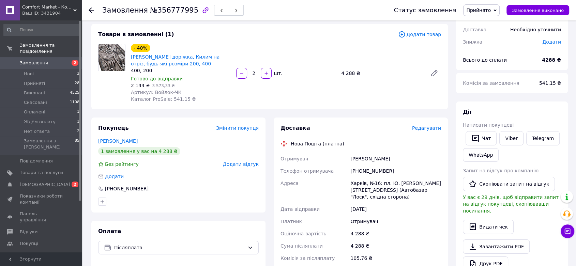
scroll to position [76, 0]
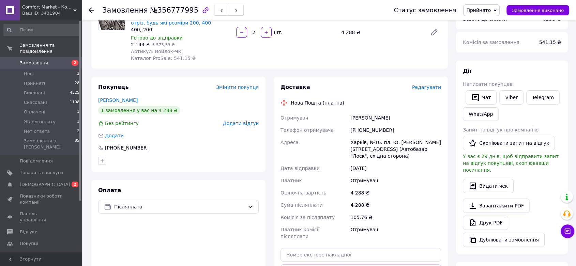
click at [368, 128] on div "[PHONE_NUMBER]" at bounding box center [395, 130] width 93 height 12
click at [363, 114] on div "[PERSON_NAME]" at bounding box center [395, 118] width 93 height 12
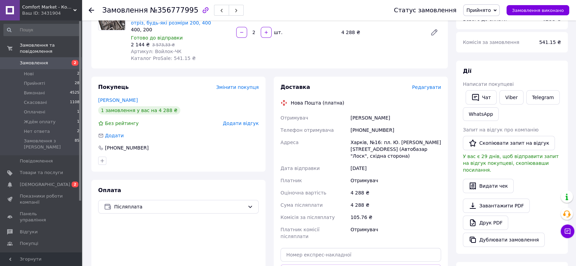
click at [359, 140] on div "Харків, №16: пл. Ю. [PERSON_NAME][STREET_ADDRESS] (Автобазар "Лоск", східна сто…" at bounding box center [395, 149] width 93 height 26
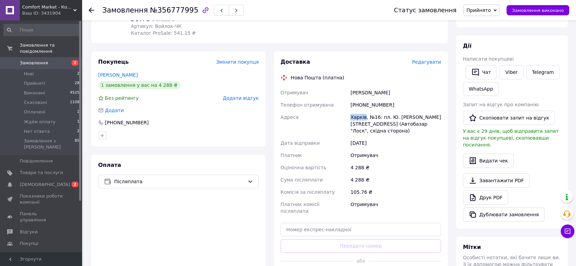
scroll to position [113, 0]
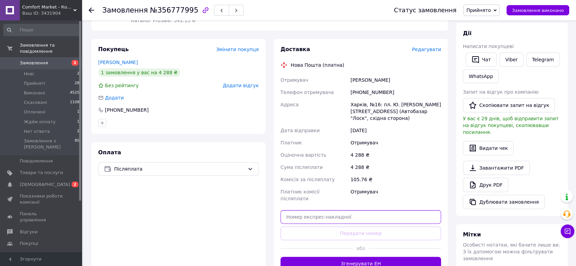
click at [379, 210] on input "text" at bounding box center [360, 217] width 160 height 14
paste input "20451225289986"
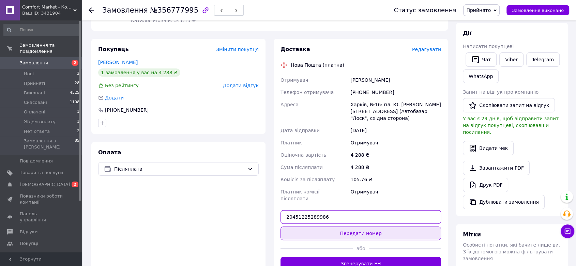
type input "20451225289986"
click at [377, 226] on button "Передати номер" at bounding box center [360, 233] width 160 height 14
